Goal: Information Seeking & Learning: Compare options

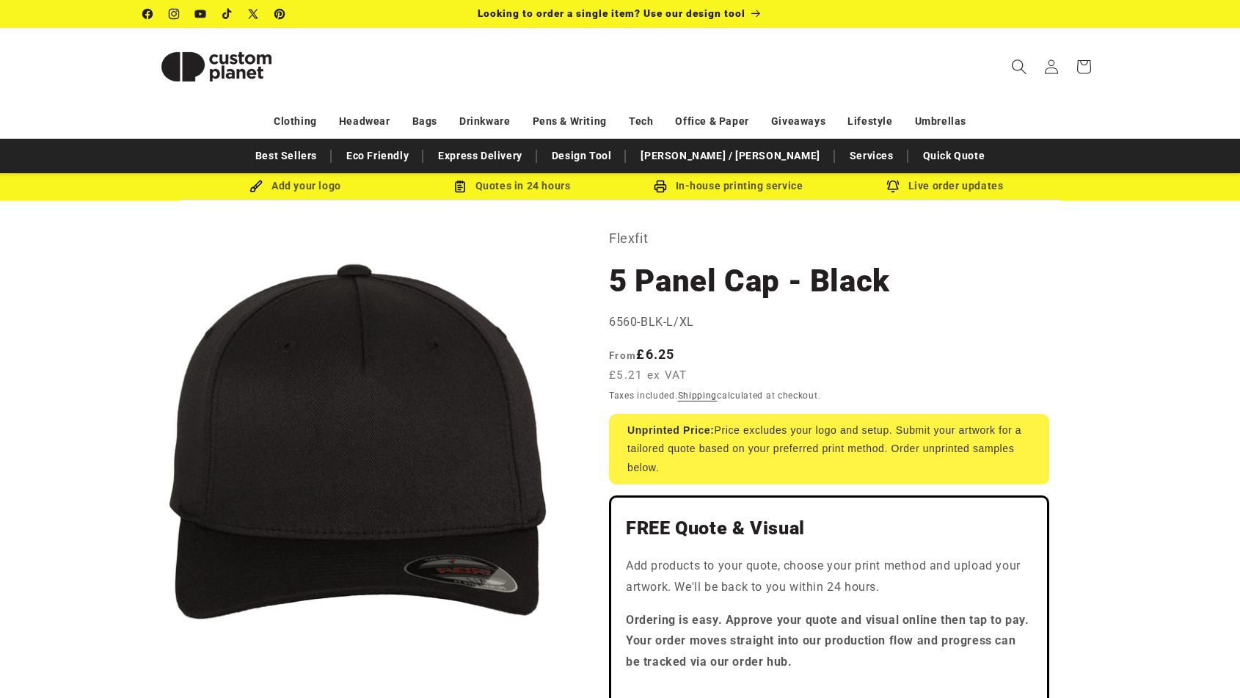
click at [1017, 65] on icon "Search" at bounding box center [1018, 66] width 15 height 15
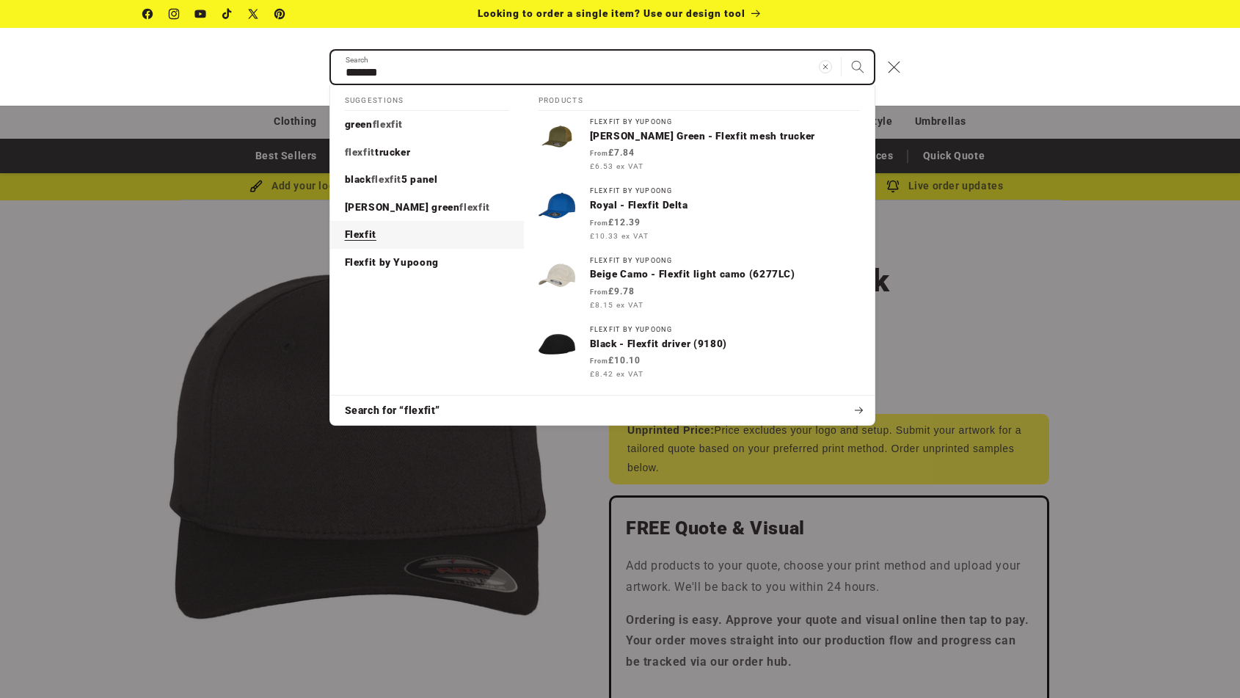
type input "*******"
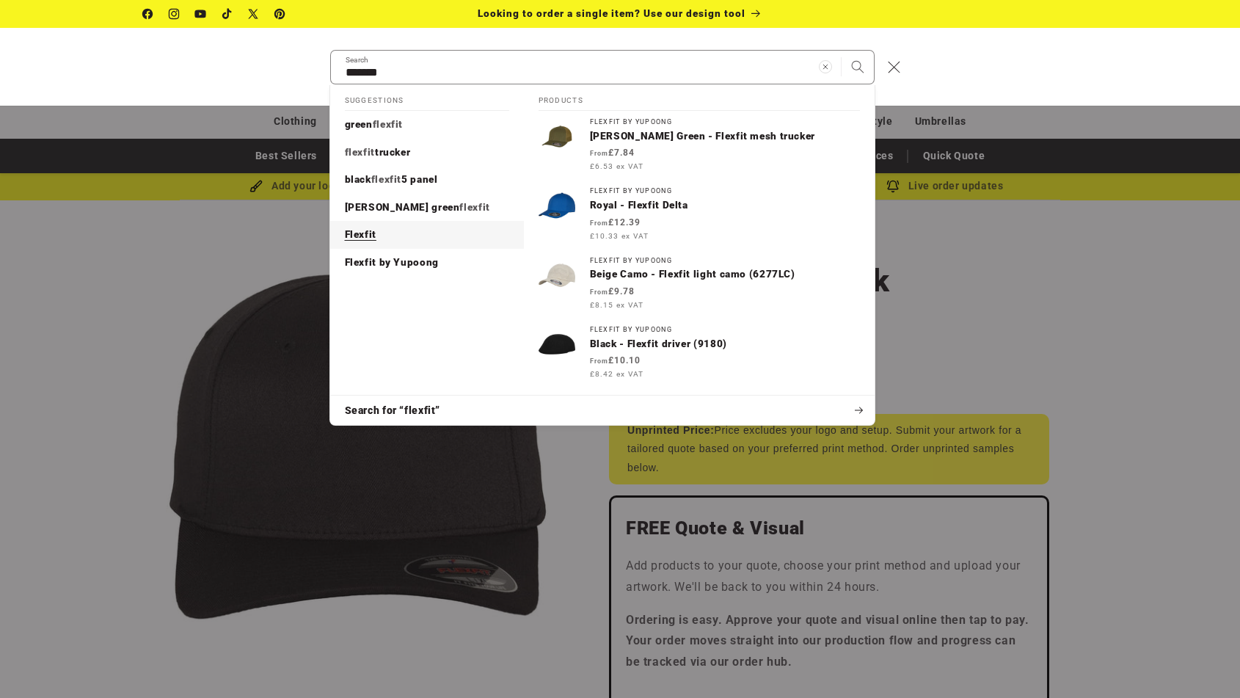
click at [360, 235] on p "Flexfit" at bounding box center [361, 234] width 32 height 13
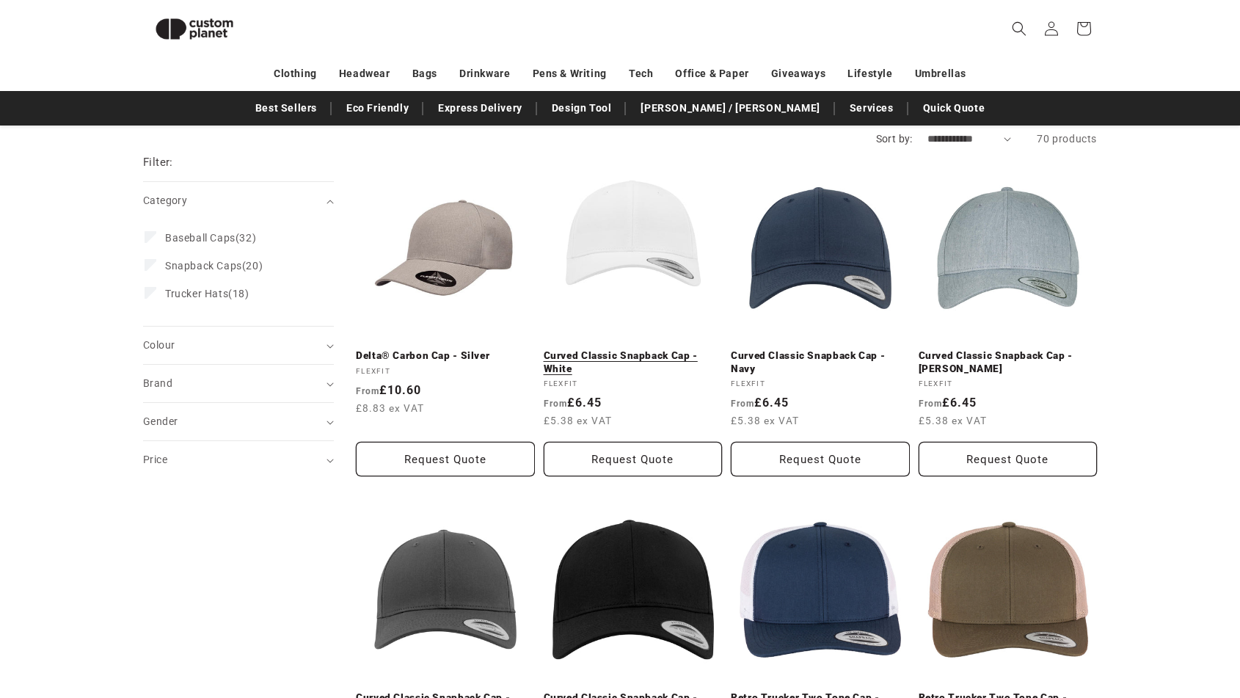
scroll to position [136, 0]
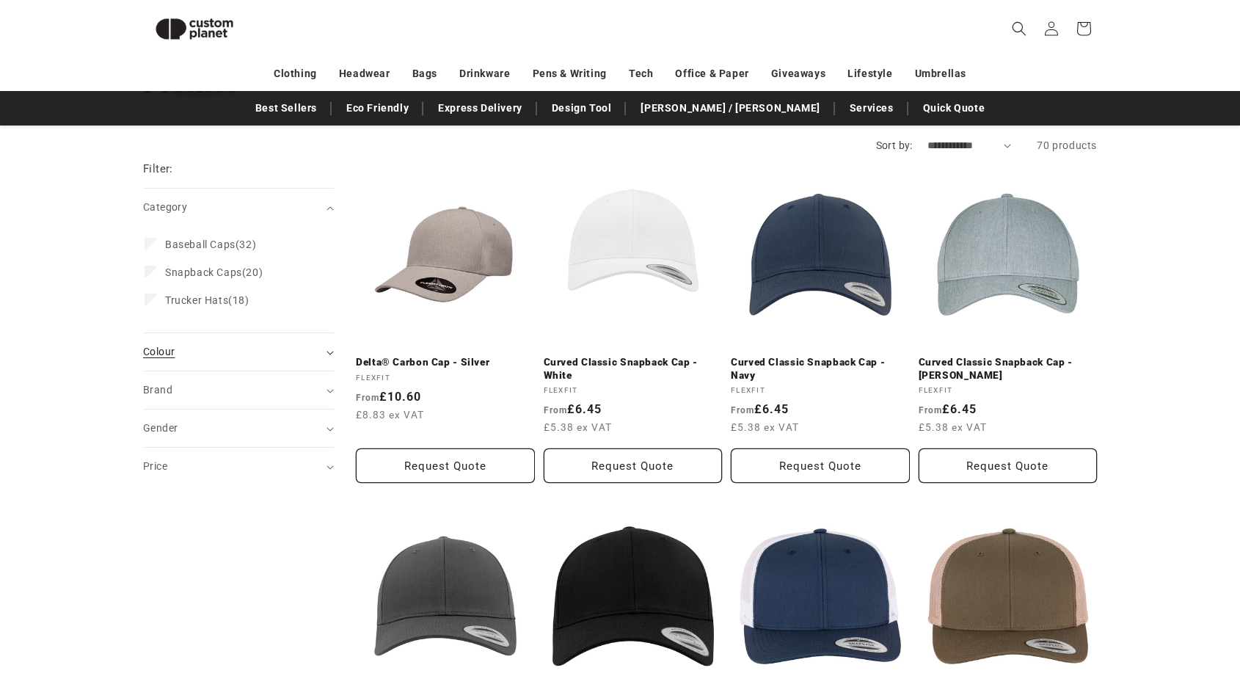
click at [206, 361] on summary "Colour (0)" at bounding box center [238, 351] width 191 height 37
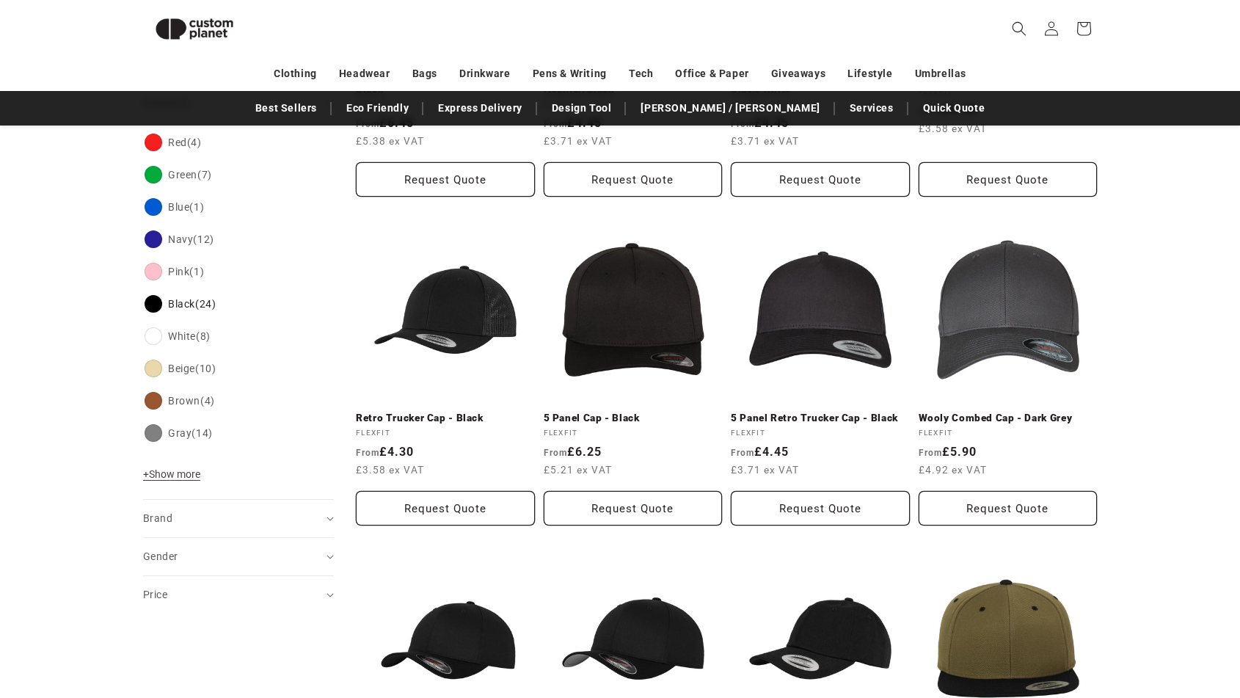
scroll to position [424, 0]
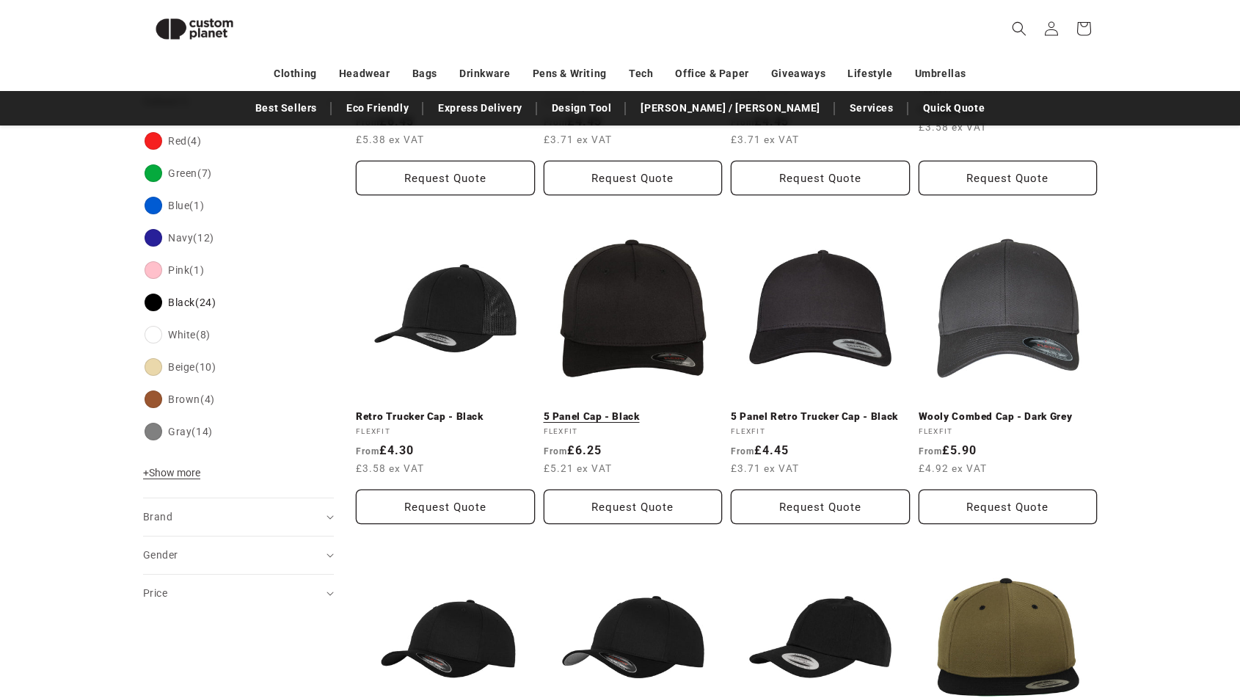
click at [559, 412] on link "5 Panel Cap - Black" at bounding box center [633, 416] width 179 height 13
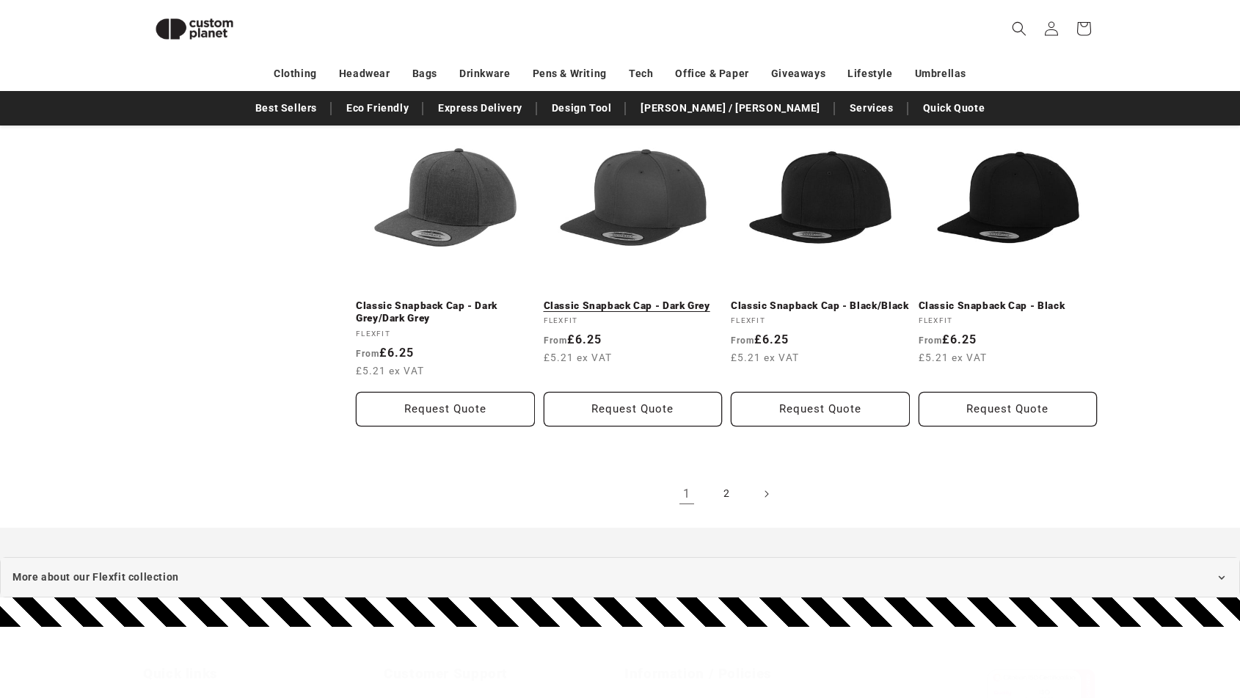
scroll to position [1547, 0]
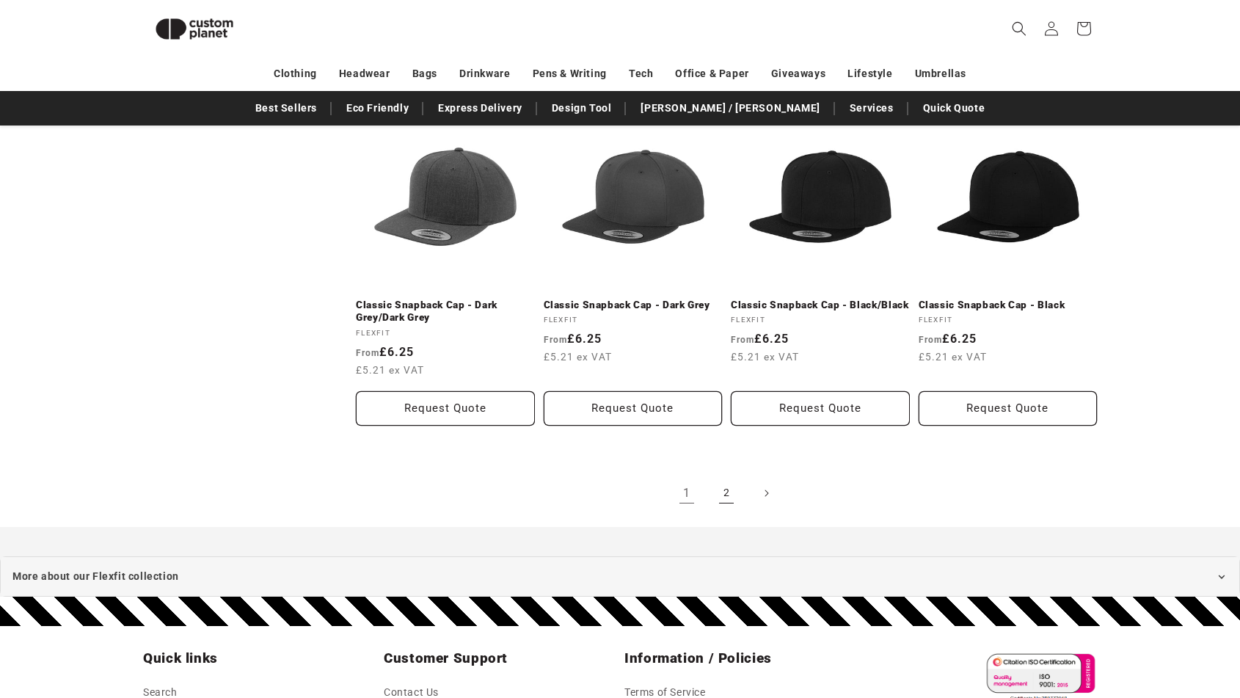
click at [717, 488] on link "2" at bounding box center [726, 493] width 32 height 32
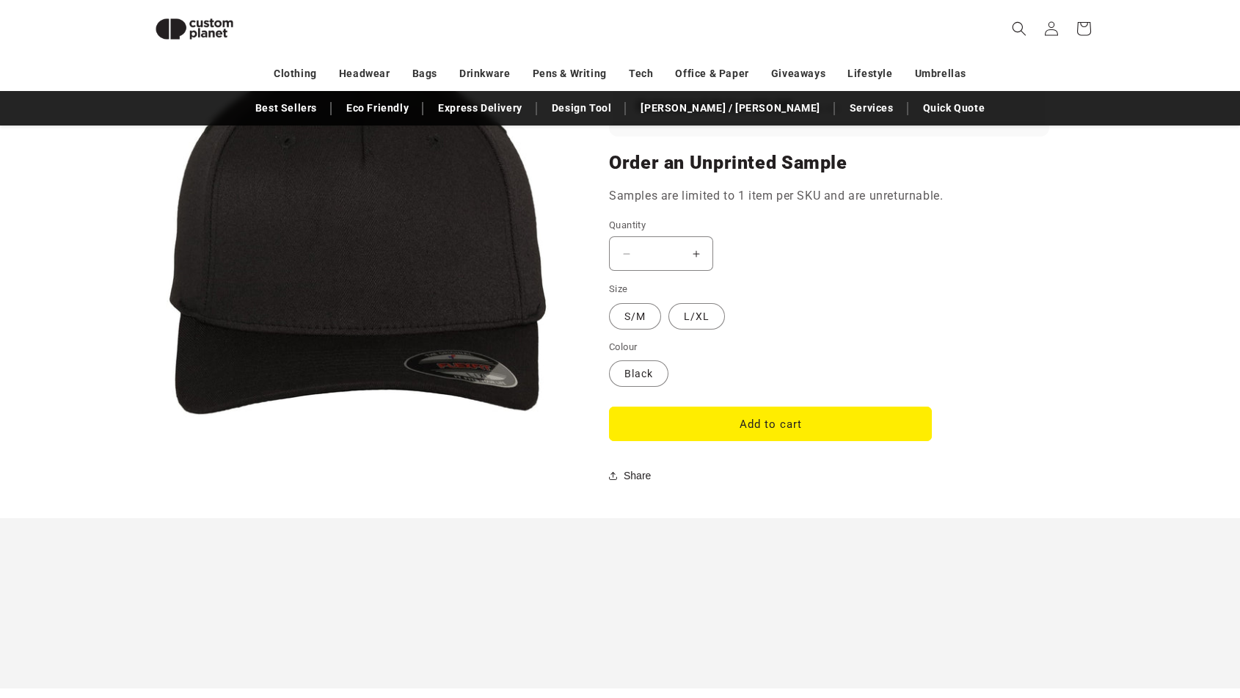
scroll to position [1041, 0]
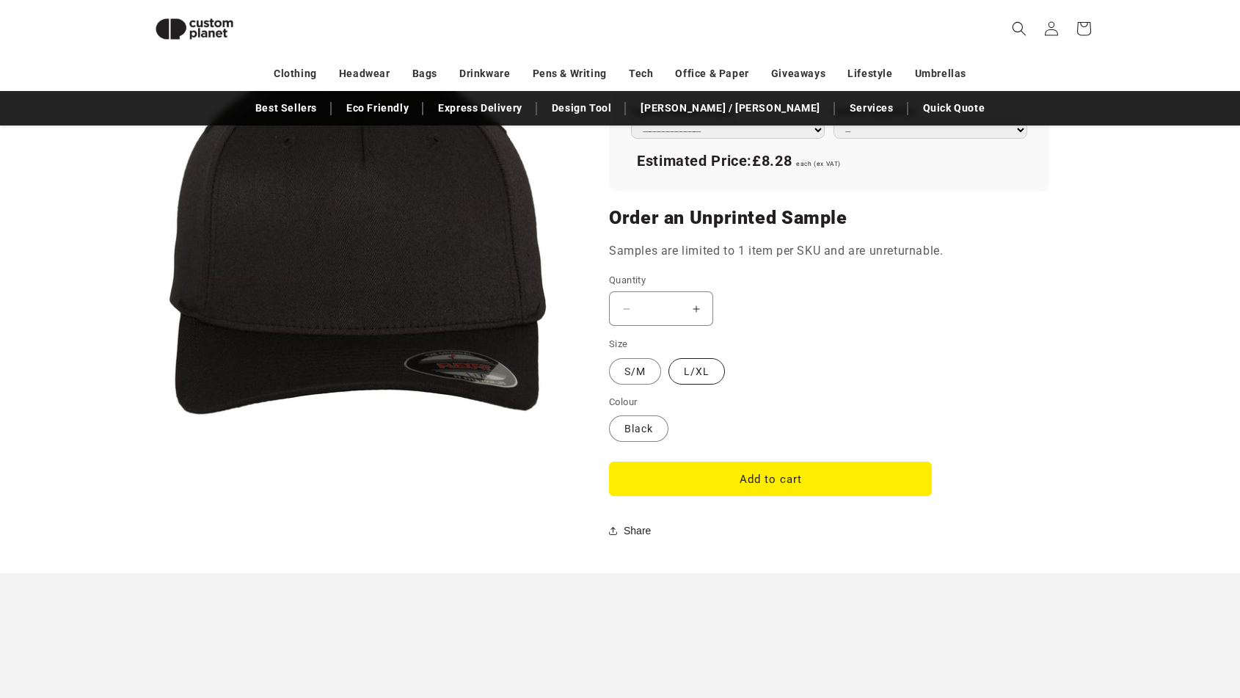
click at [702, 358] on label "L/XL Variant sold out or unavailable" at bounding box center [696, 371] width 56 height 26
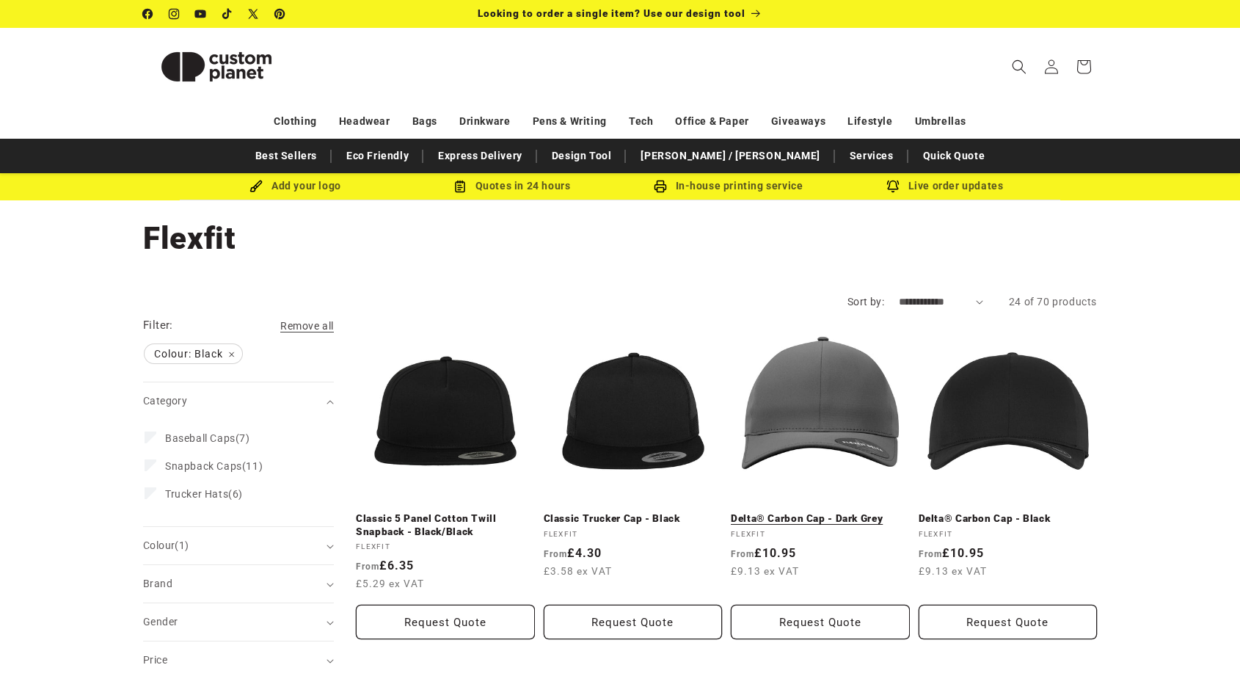
click at [844, 512] on link "Delta® Carbon Cap - Dark Grey" at bounding box center [820, 518] width 179 height 13
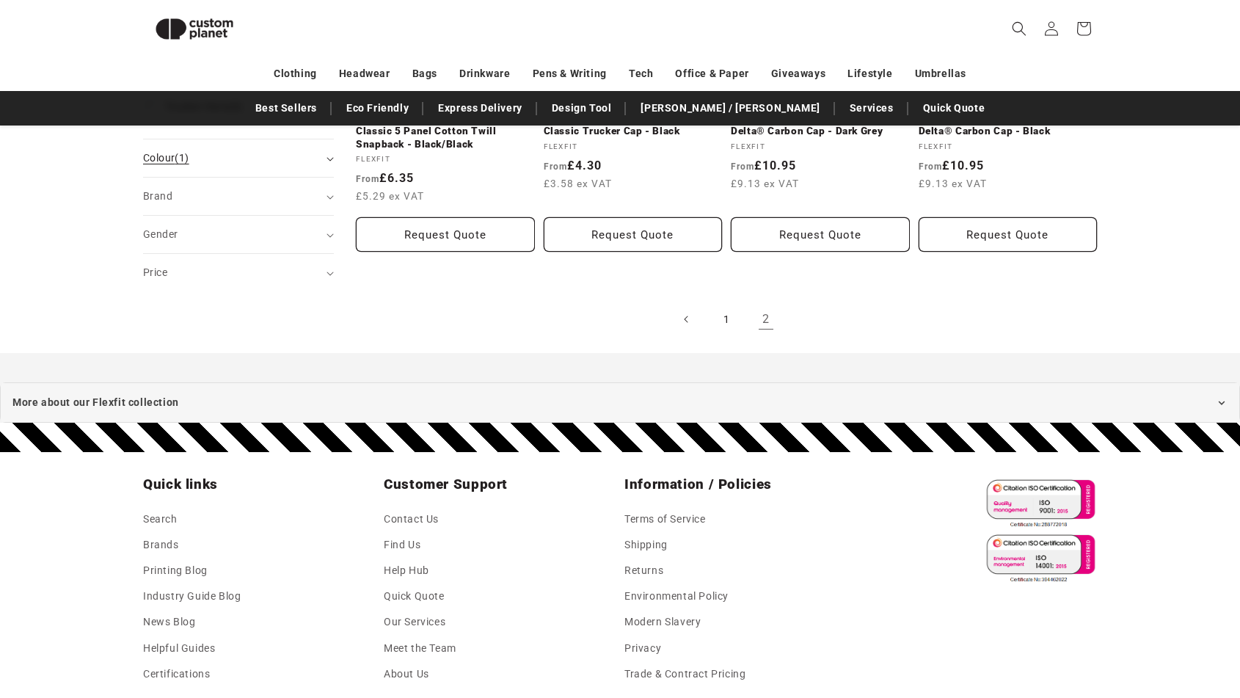
scroll to position [223, 0]
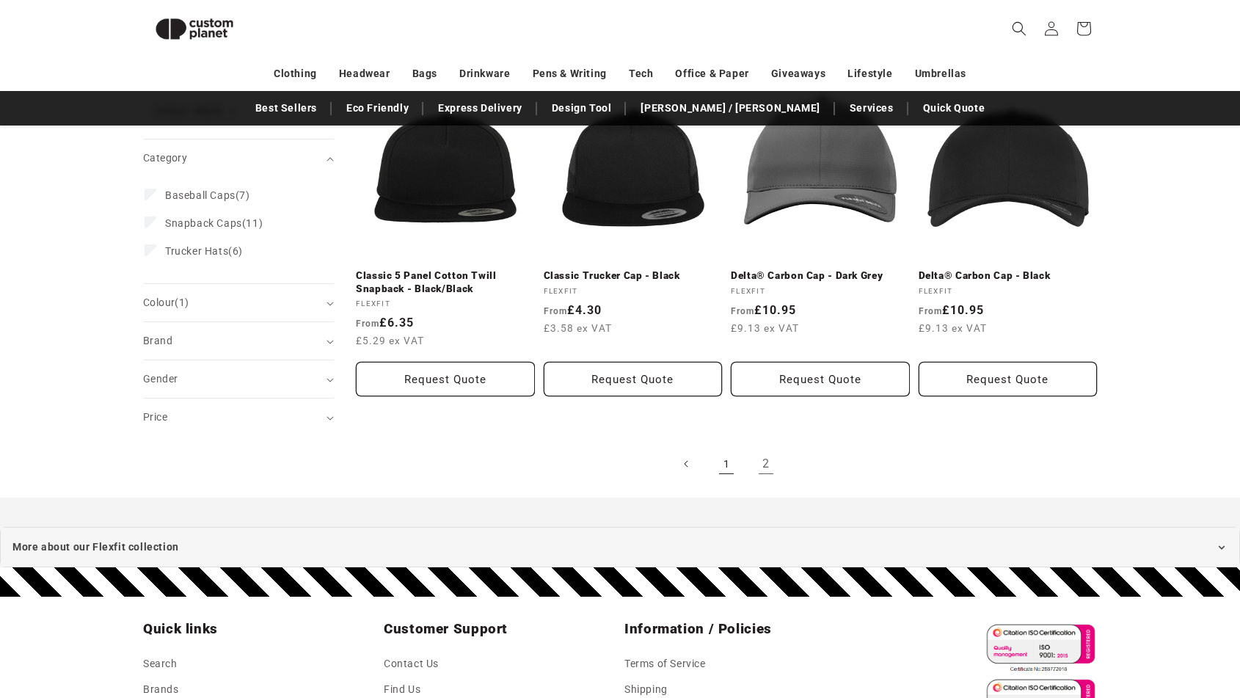
click at [719, 461] on link "1" at bounding box center [726, 464] width 32 height 32
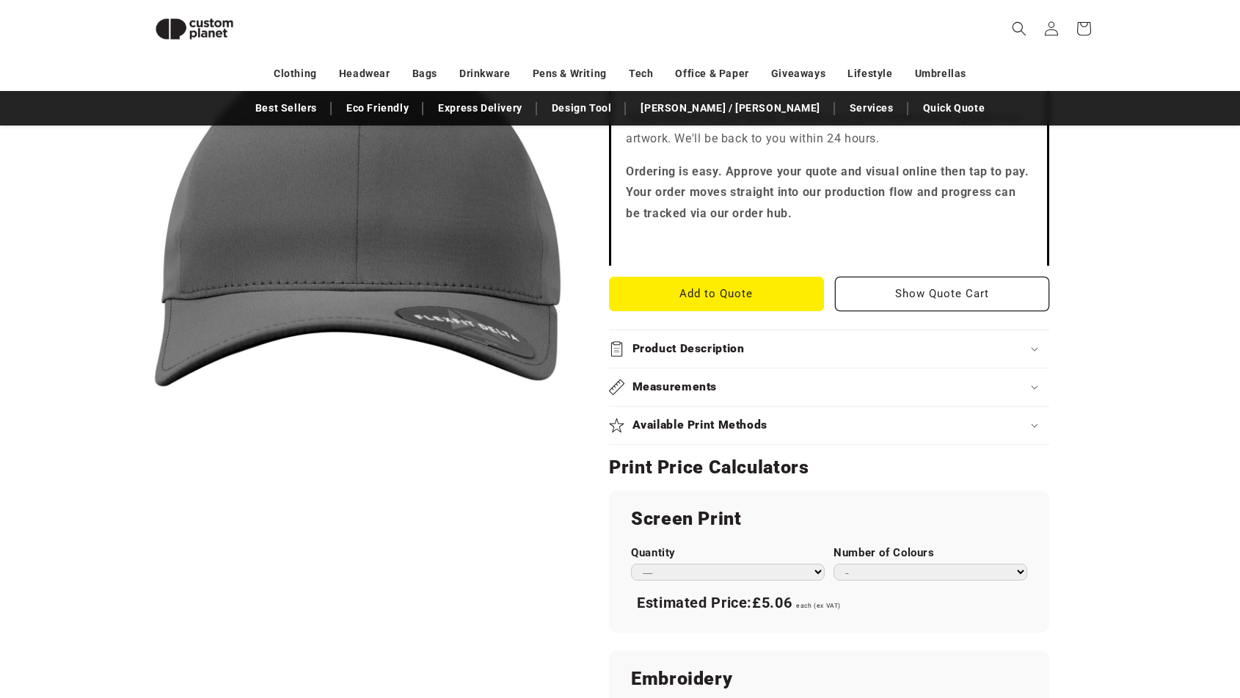
scroll to position [-9, 0]
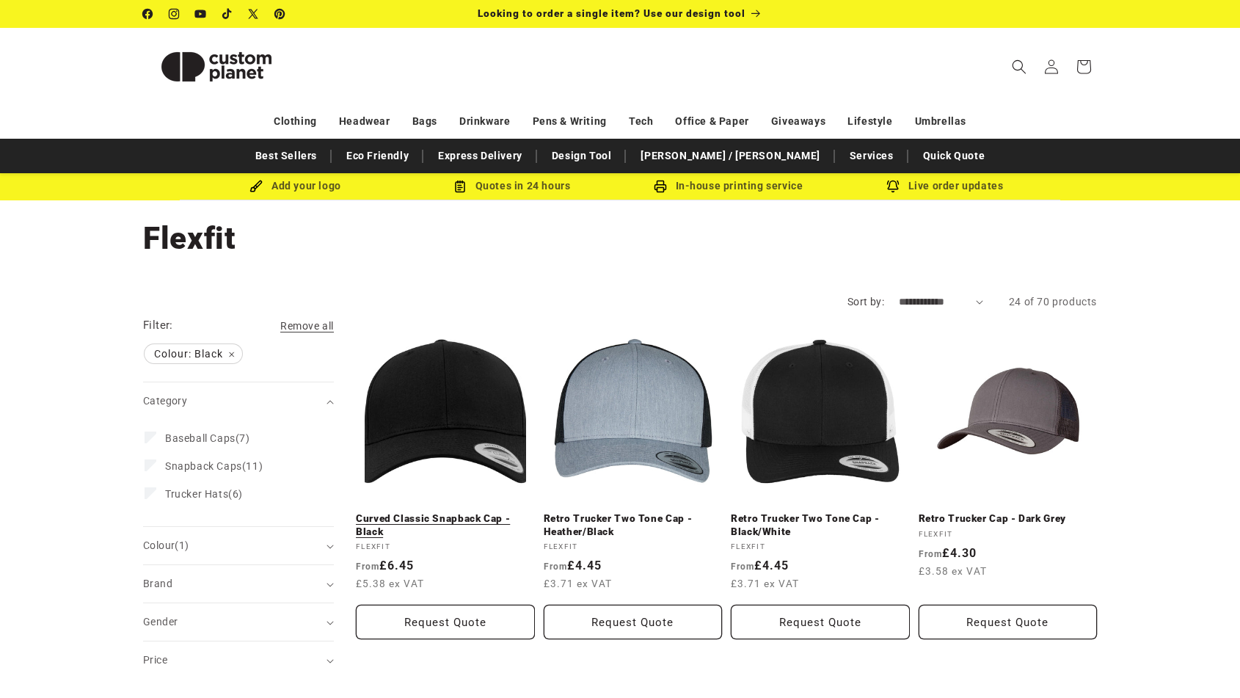
click at [479, 512] on link "Curved Classic Snapback Cap - Black" at bounding box center [445, 525] width 179 height 26
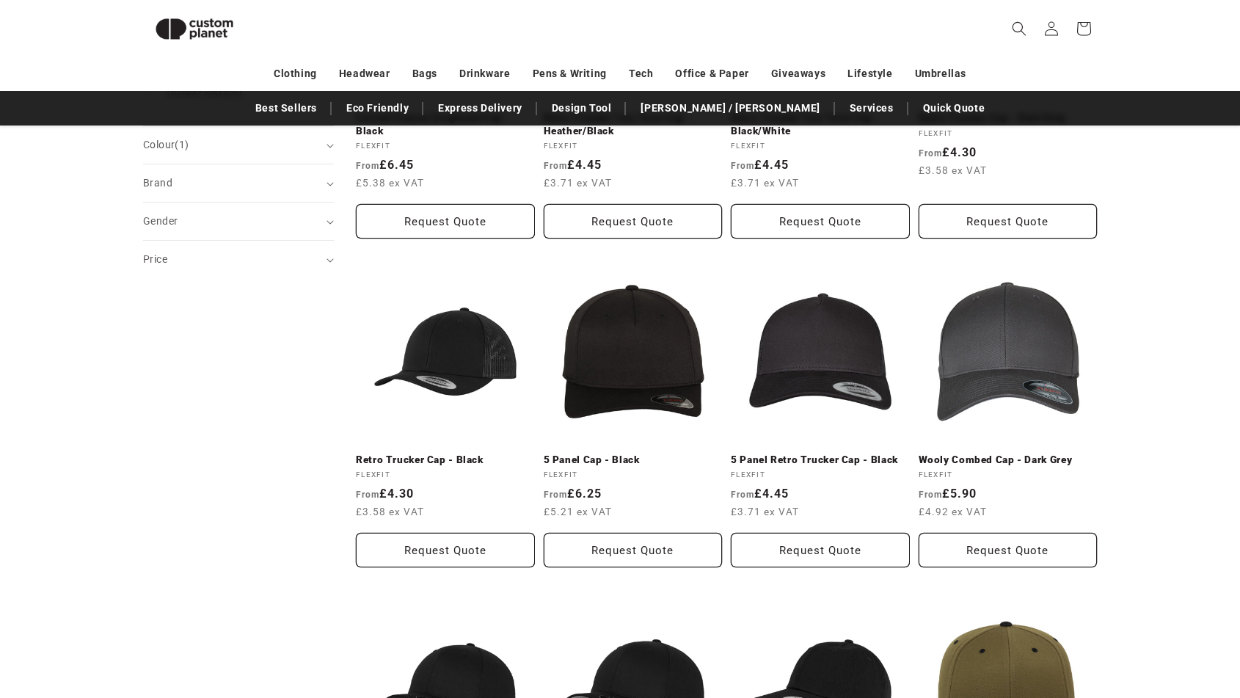
scroll to position [393, 0]
